Goal: Task Accomplishment & Management: Use online tool/utility

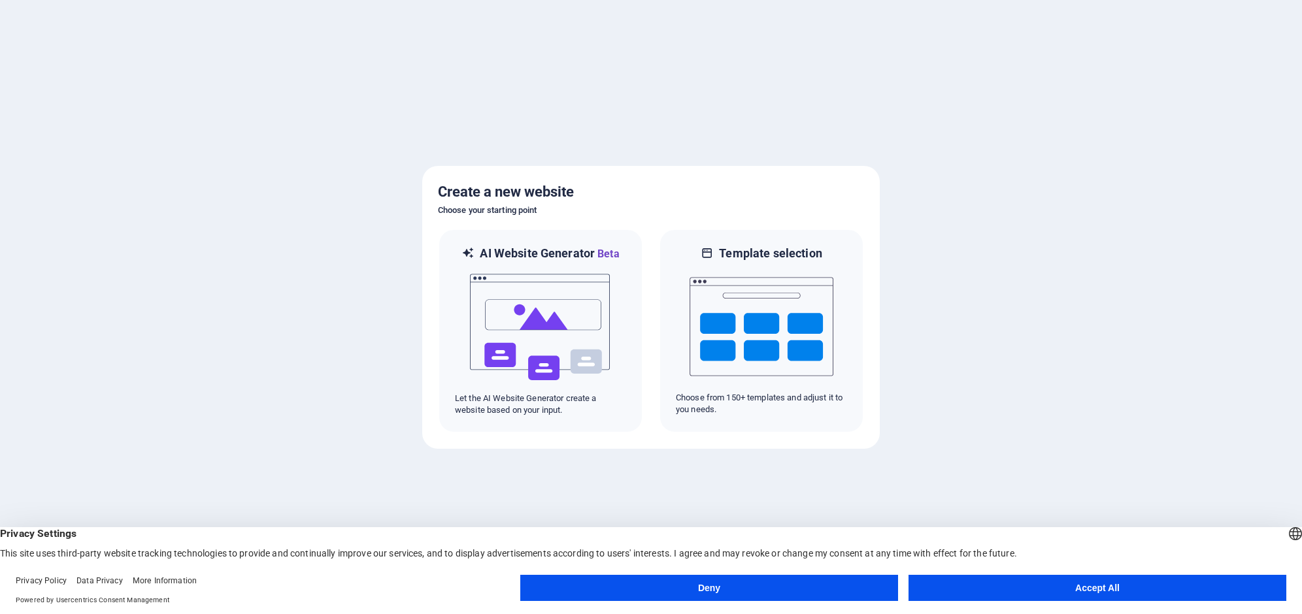
click at [1103, 588] on button "Accept All" at bounding box center [1098, 588] width 378 height 26
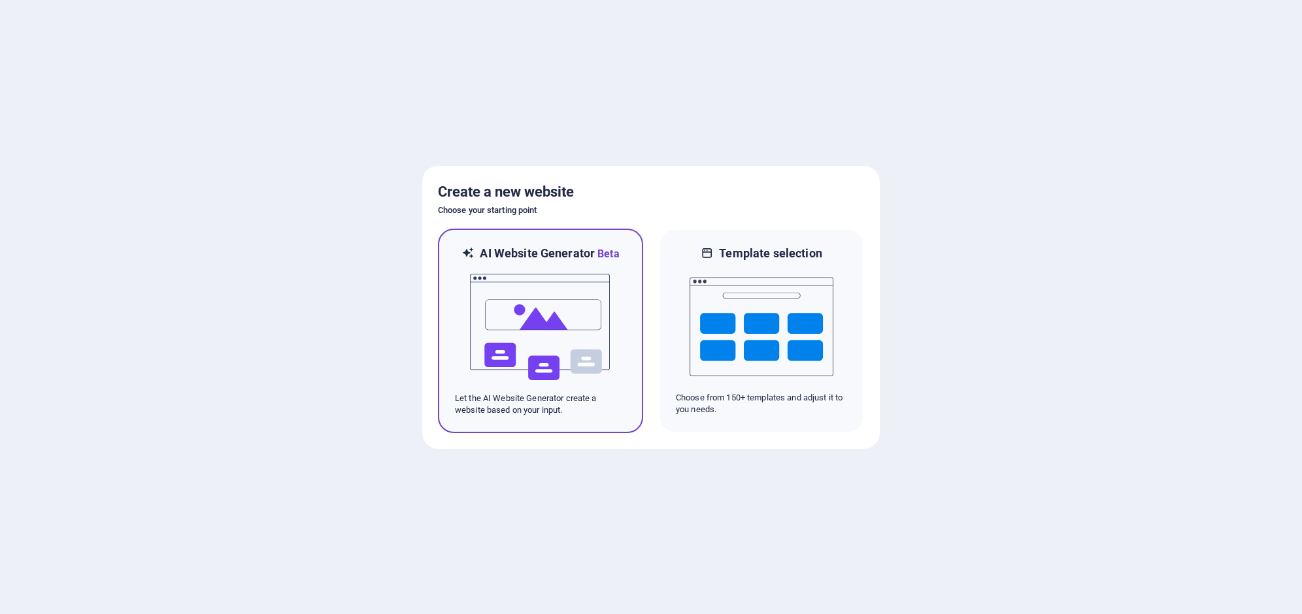
click at [524, 306] on img at bounding box center [541, 327] width 144 height 131
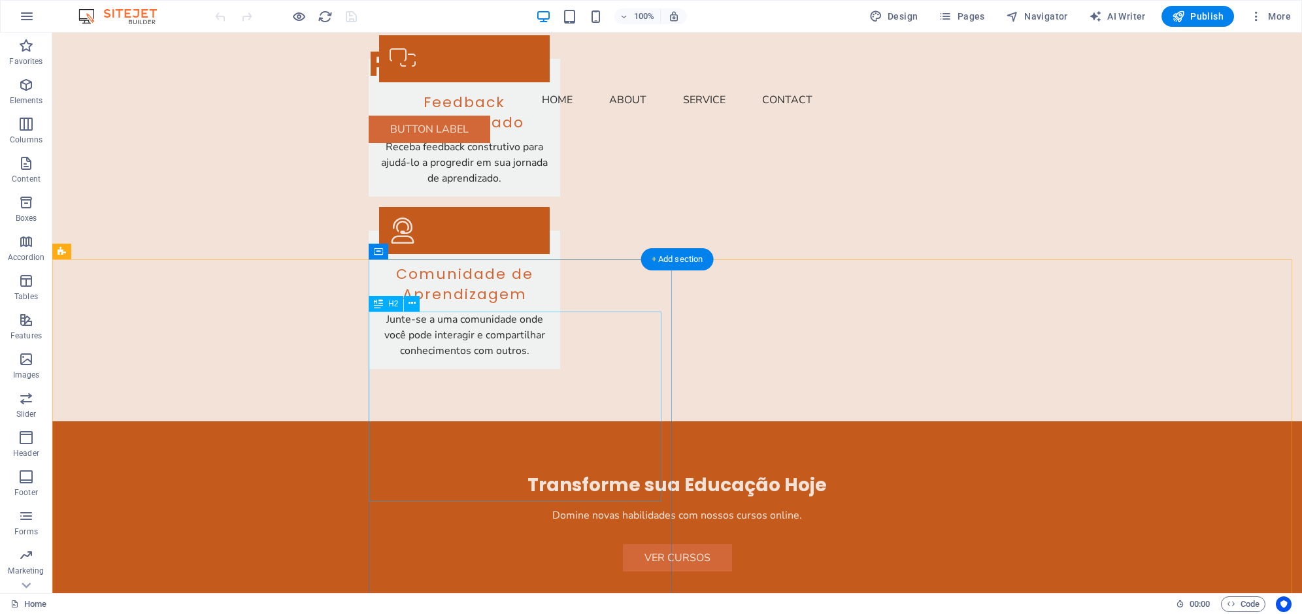
scroll to position [1505, 0]
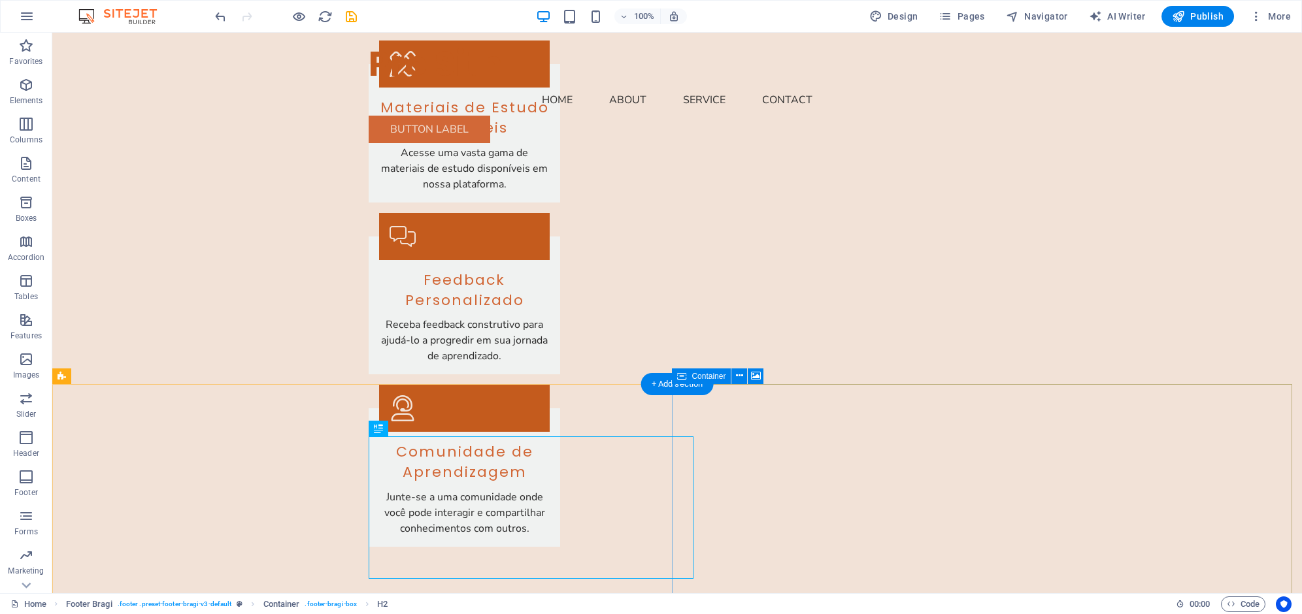
scroll to position [1327, 0]
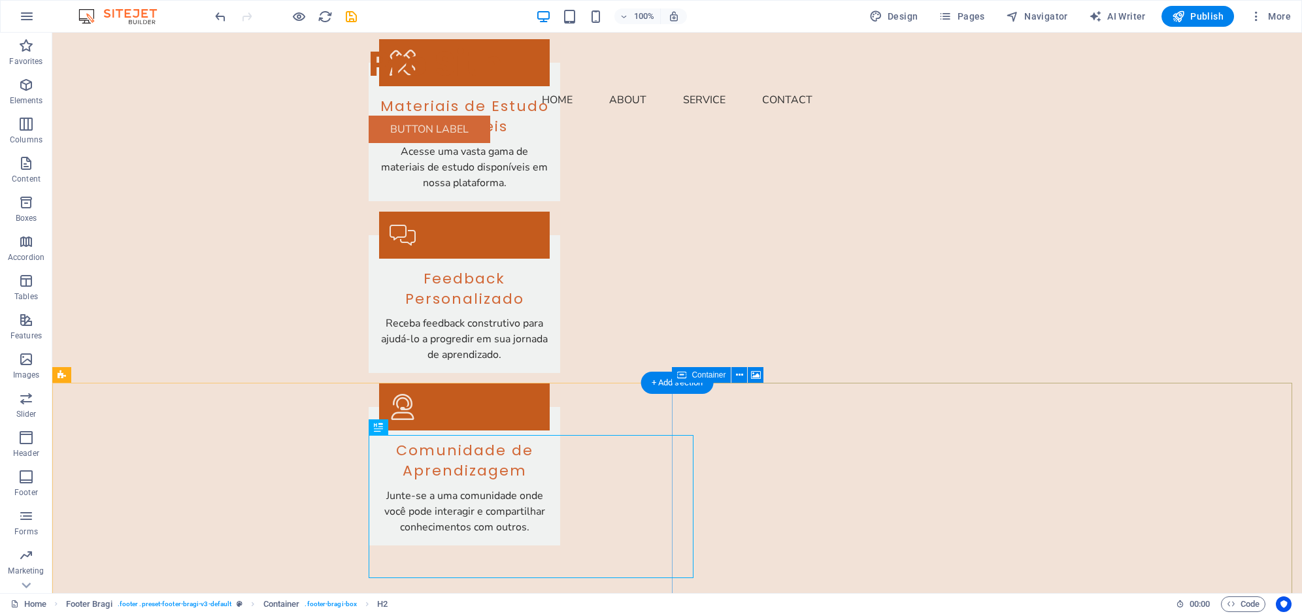
select select "px"
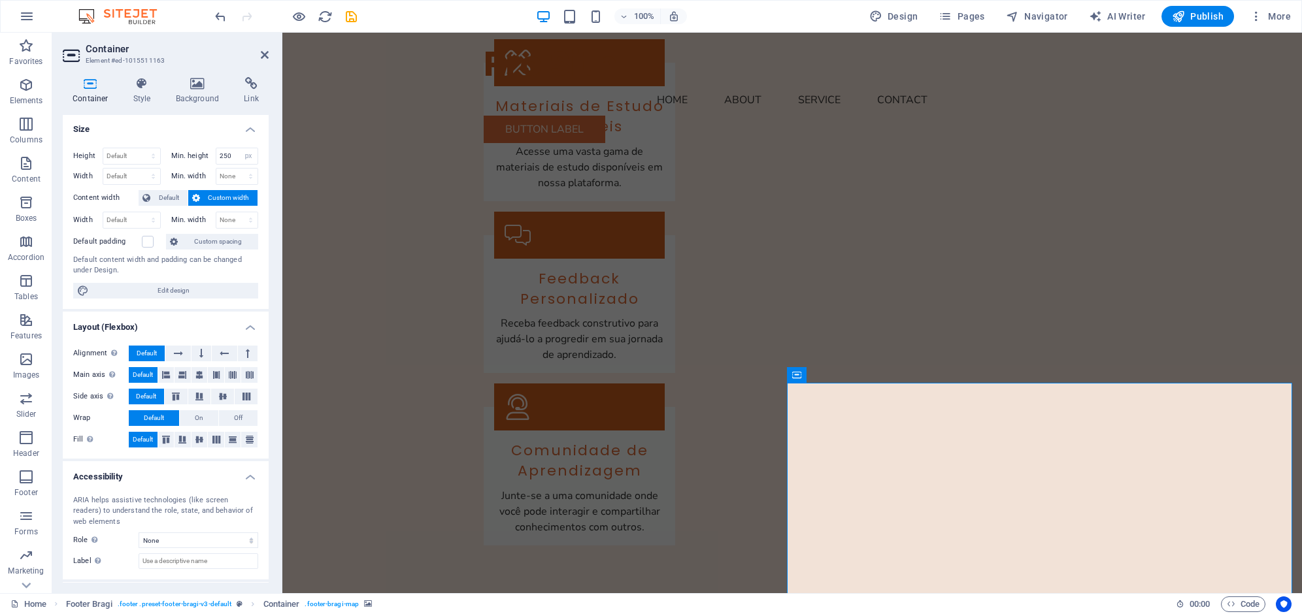
scroll to position [0, 0]
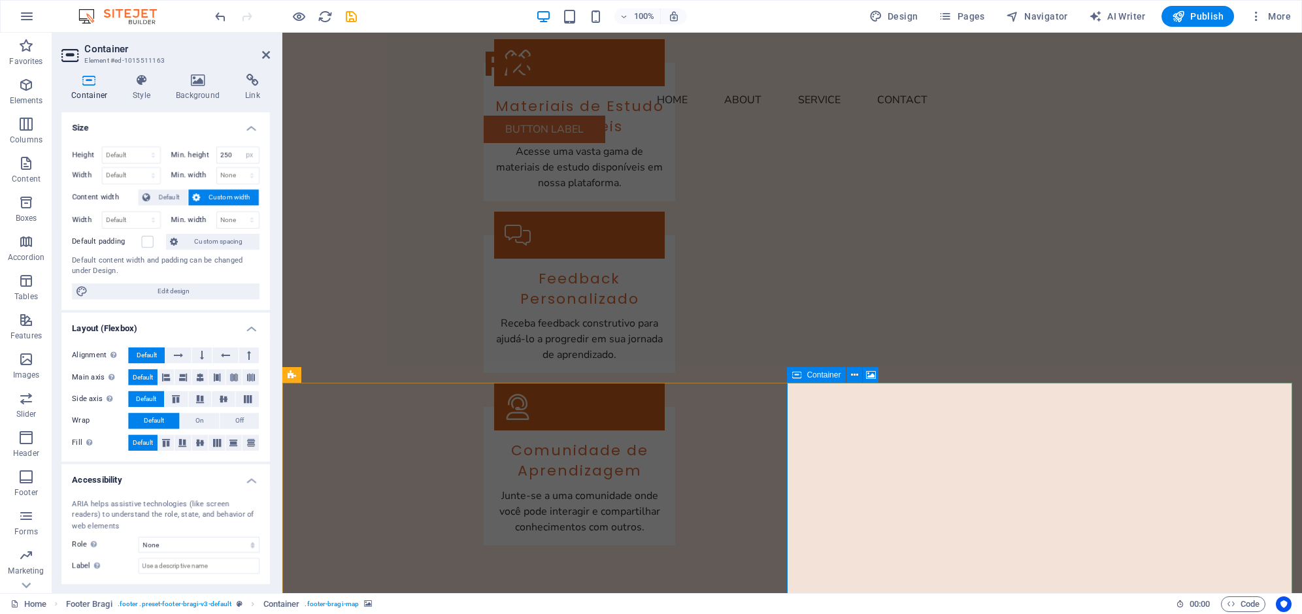
click at [855, 378] on icon at bounding box center [854, 376] width 7 height 14
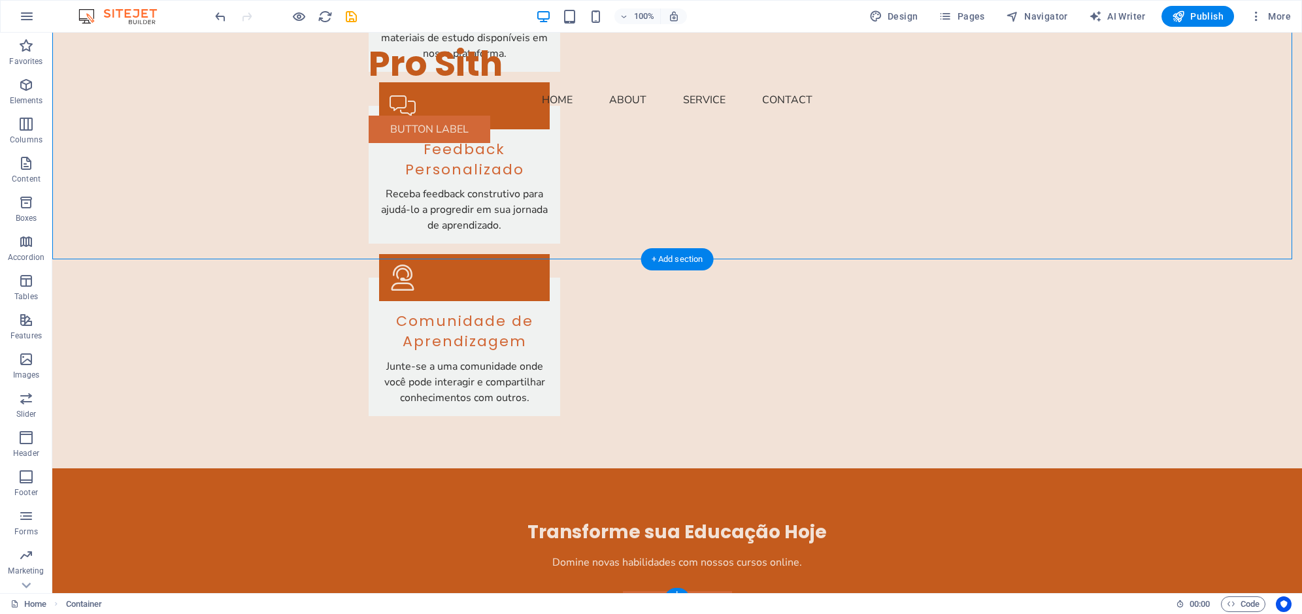
scroll to position [1458, 0]
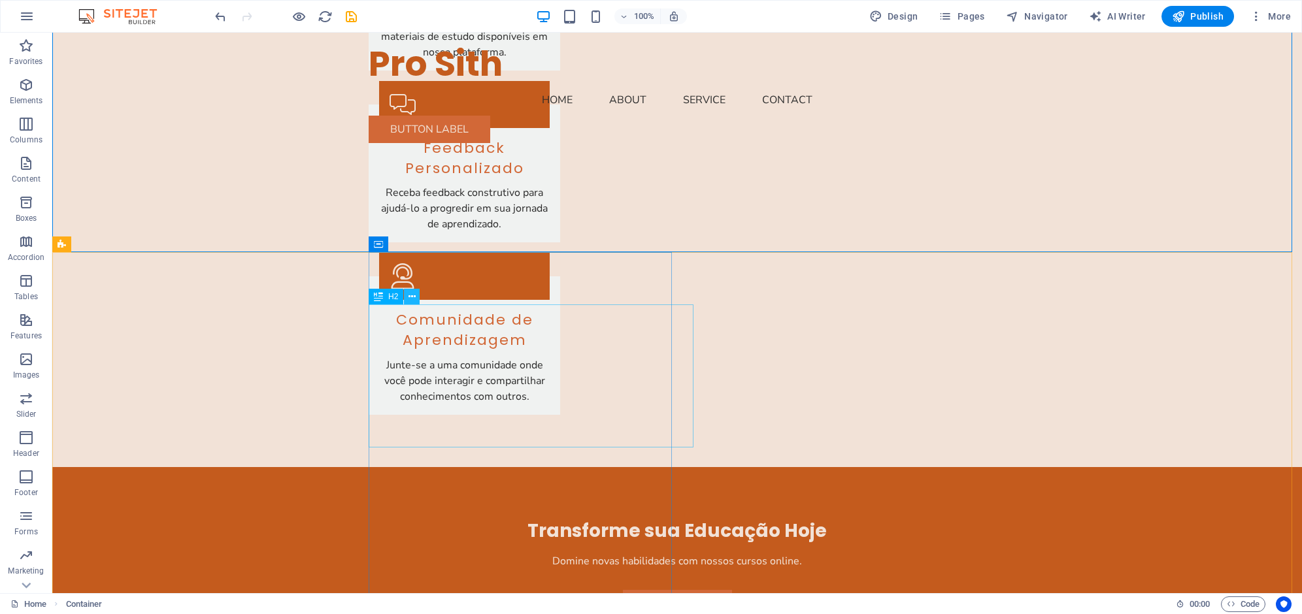
click at [409, 297] on icon at bounding box center [412, 297] width 7 height 14
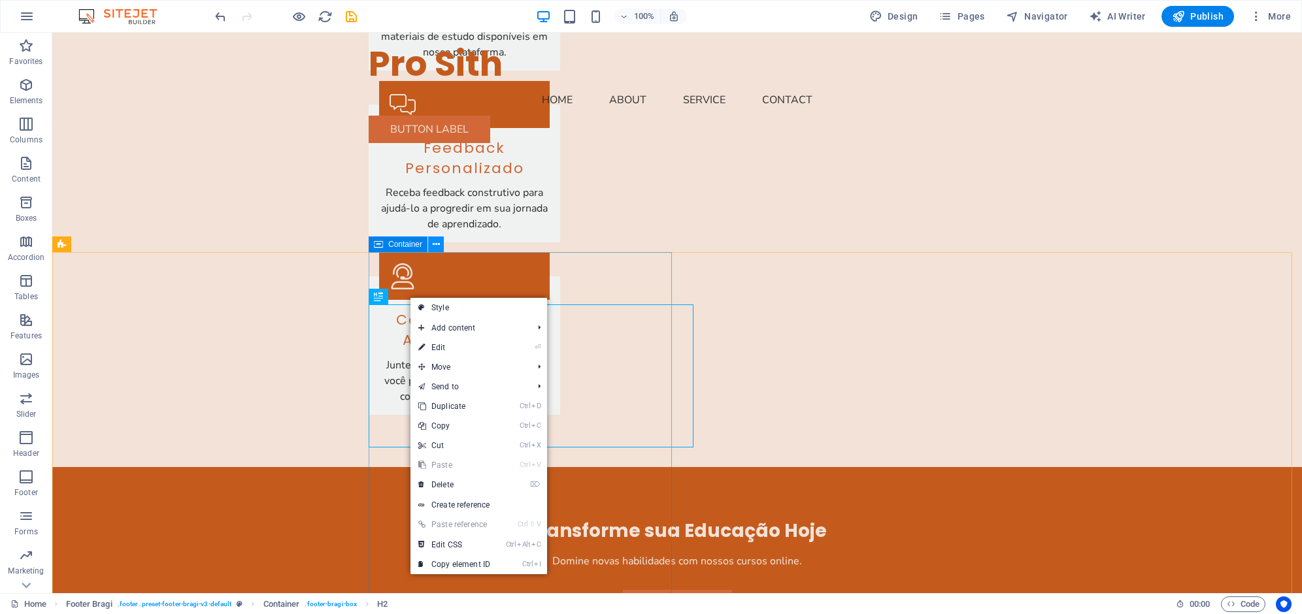
click at [435, 245] on icon at bounding box center [436, 245] width 7 height 14
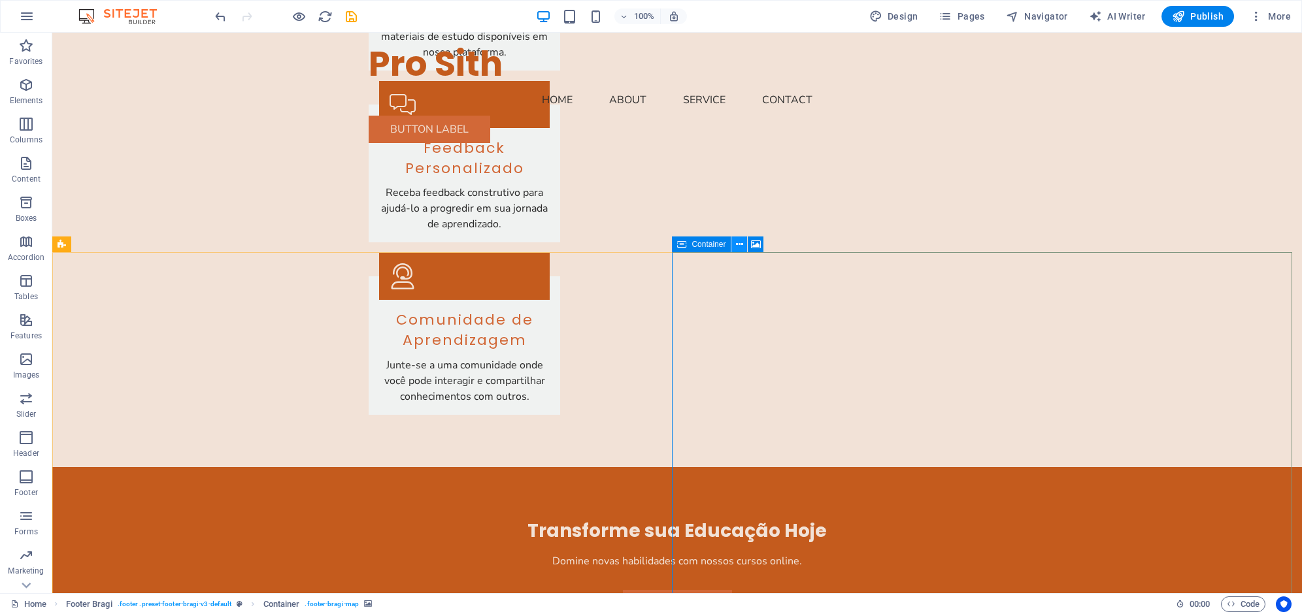
click at [736, 247] on icon at bounding box center [739, 245] width 7 height 14
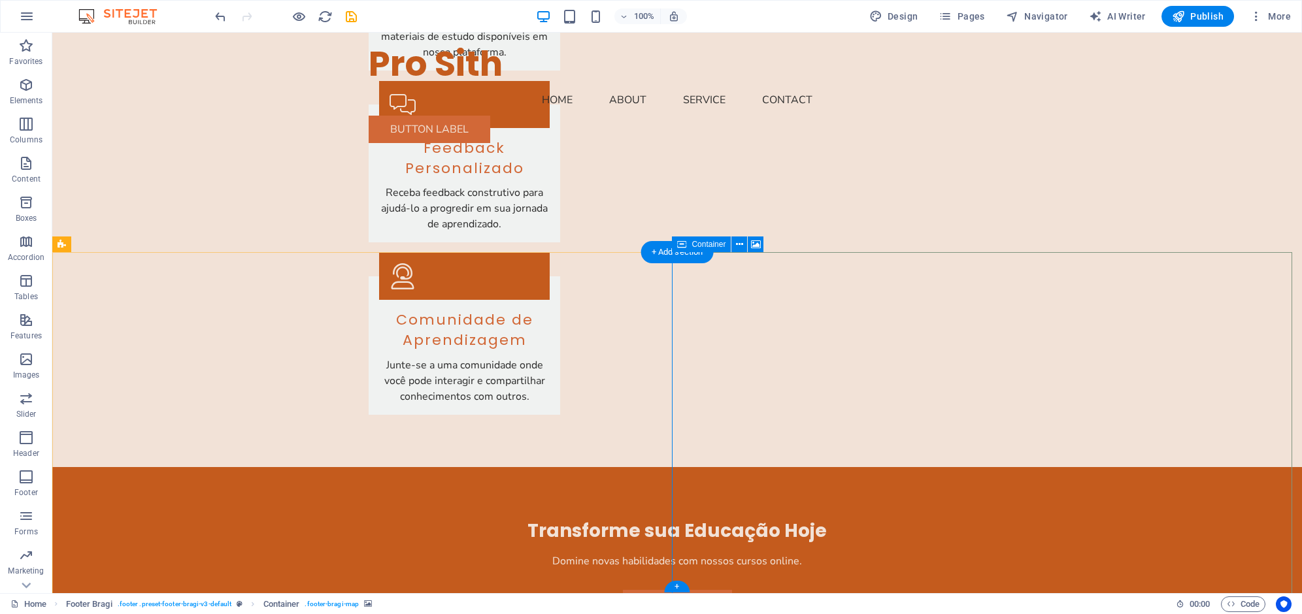
select select "px"
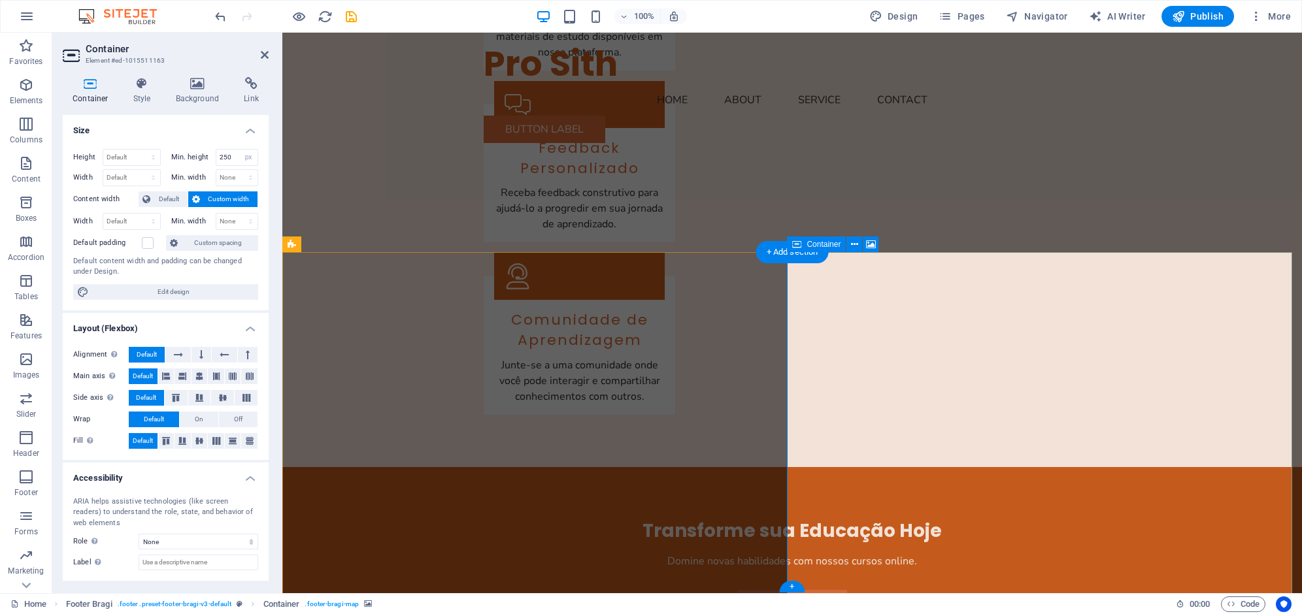
click at [241, 201] on span "Custom width" at bounding box center [229, 200] width 50 height 16
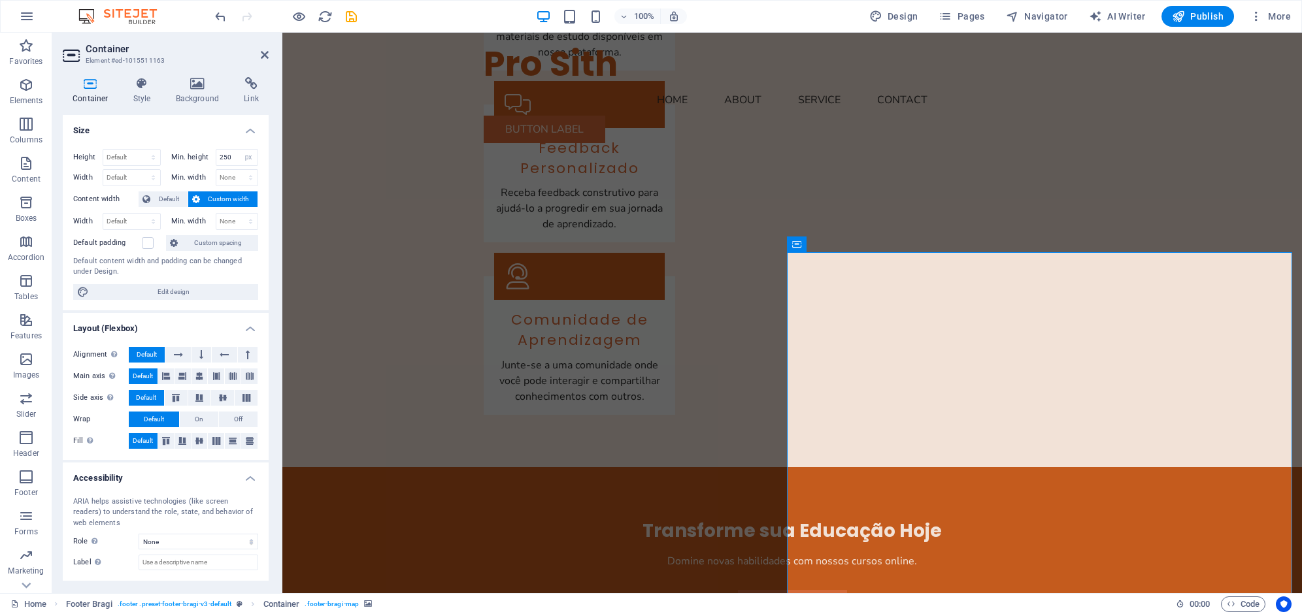
click at [239, 193] on span "Custom width" at bounding box center [229, 200] width 50 height 16
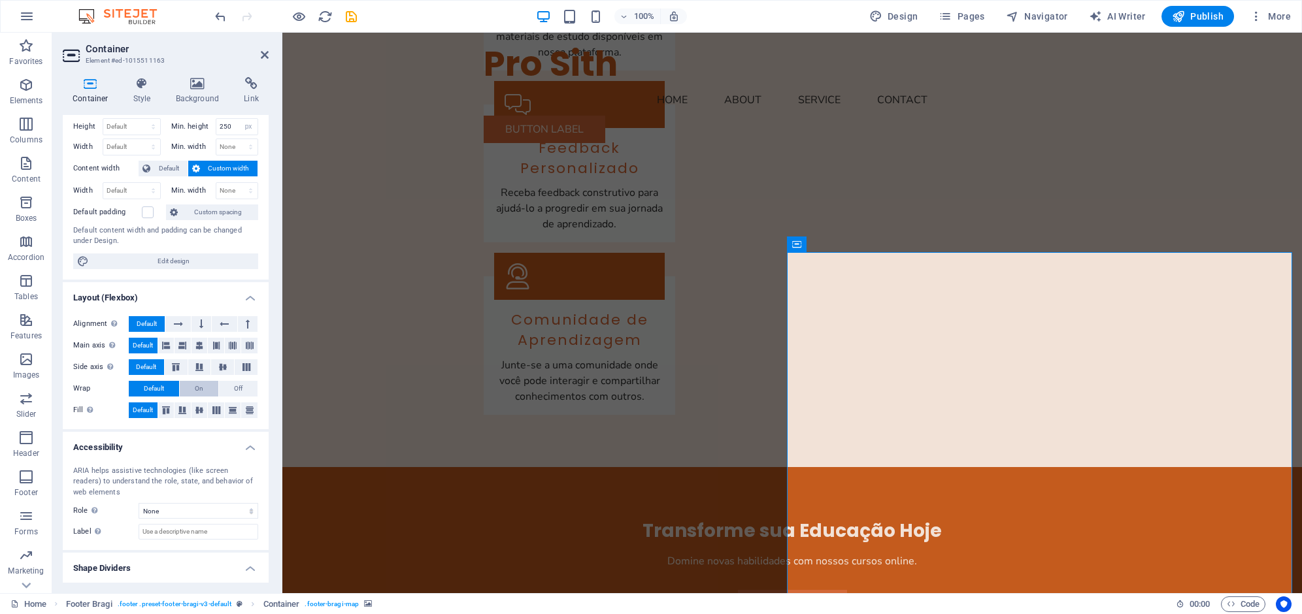
scroll to position [0, 0]
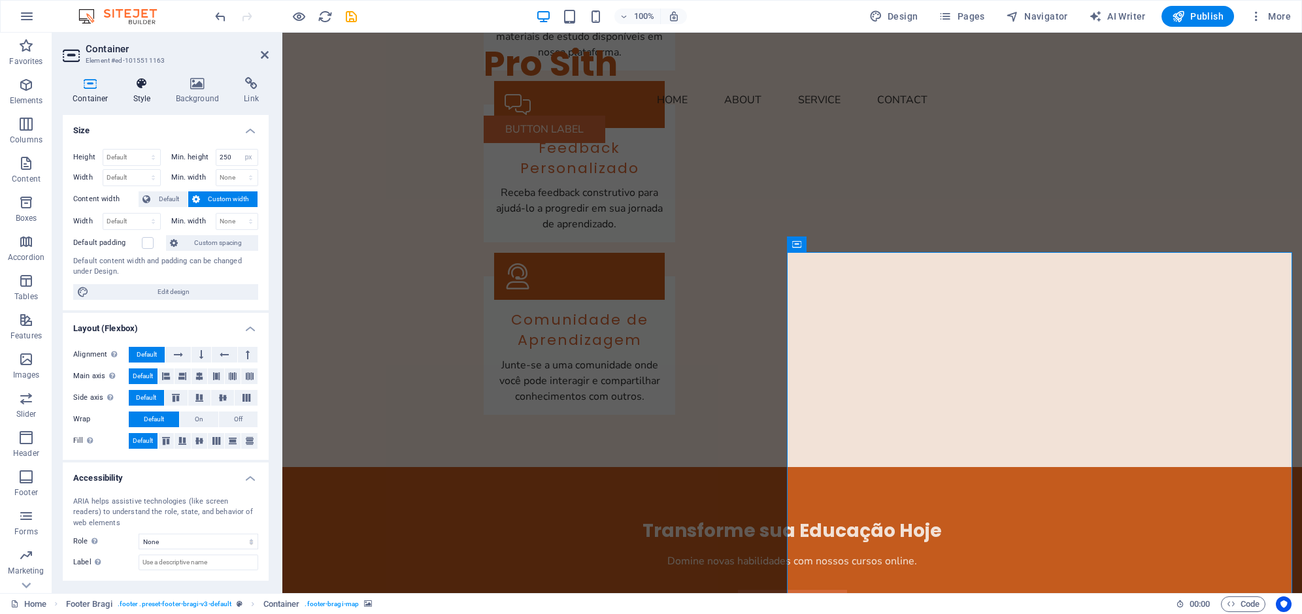
click at [139, 87] on icon at bounding box center [142, 83] width 37 height 13
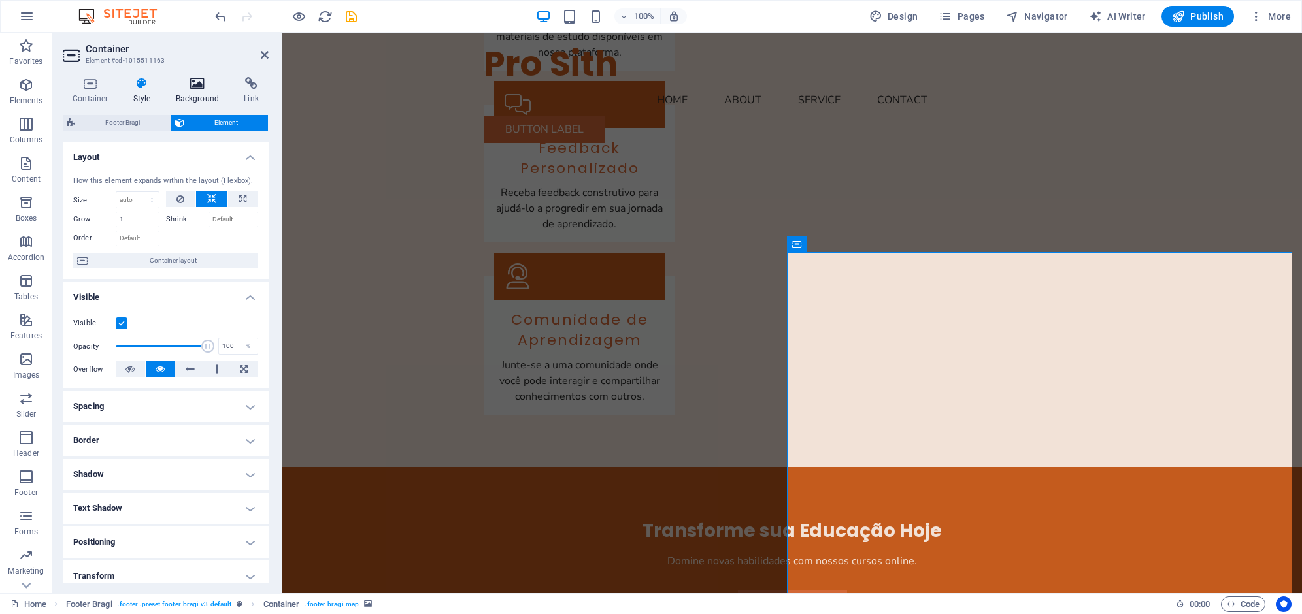
click at [207, 84] on icon at bounding box center [197, 83] width 63 height 13
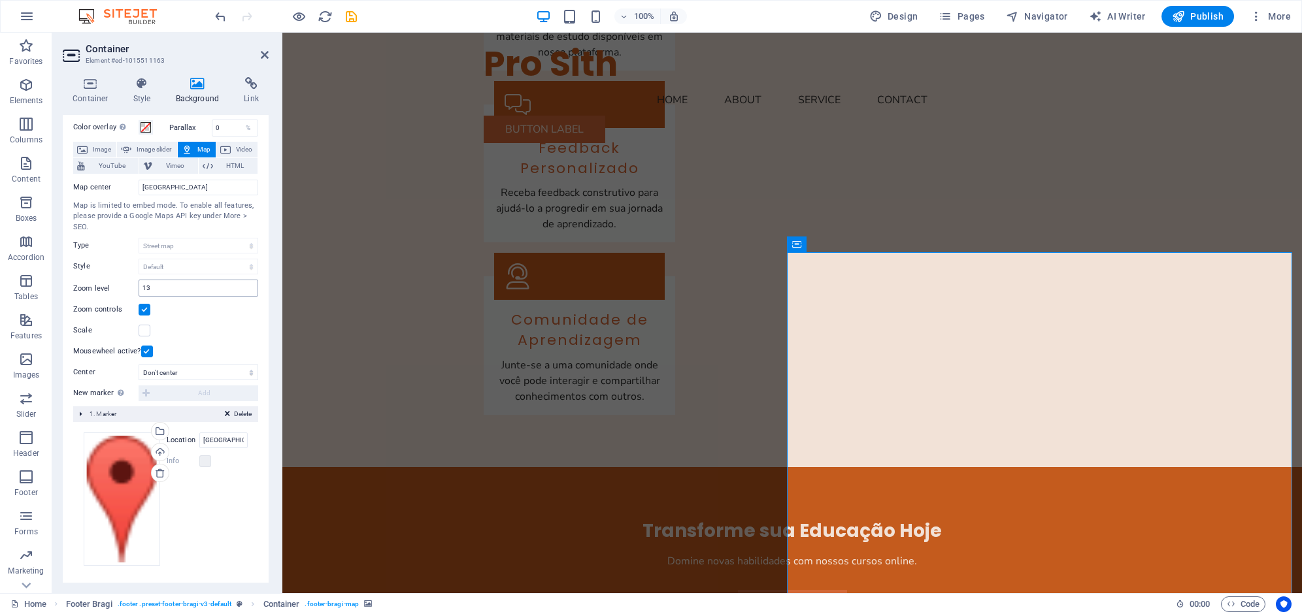
scroll to position [52, 0]
click at [254, 84] on icon at bounding box center [251, 83] width 35 height 13
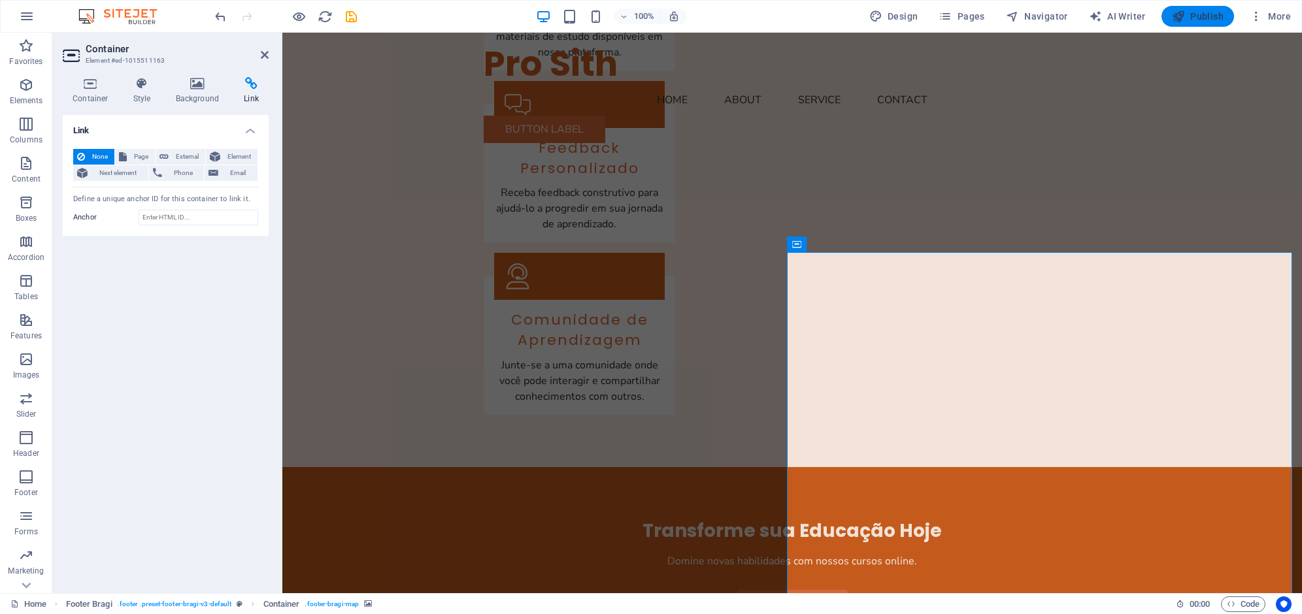
click at [1213, 12] on span "Publish" at bounding box center [1198, 16] width 52 height 13
checkbox input "false"
